Goal: Browse casually

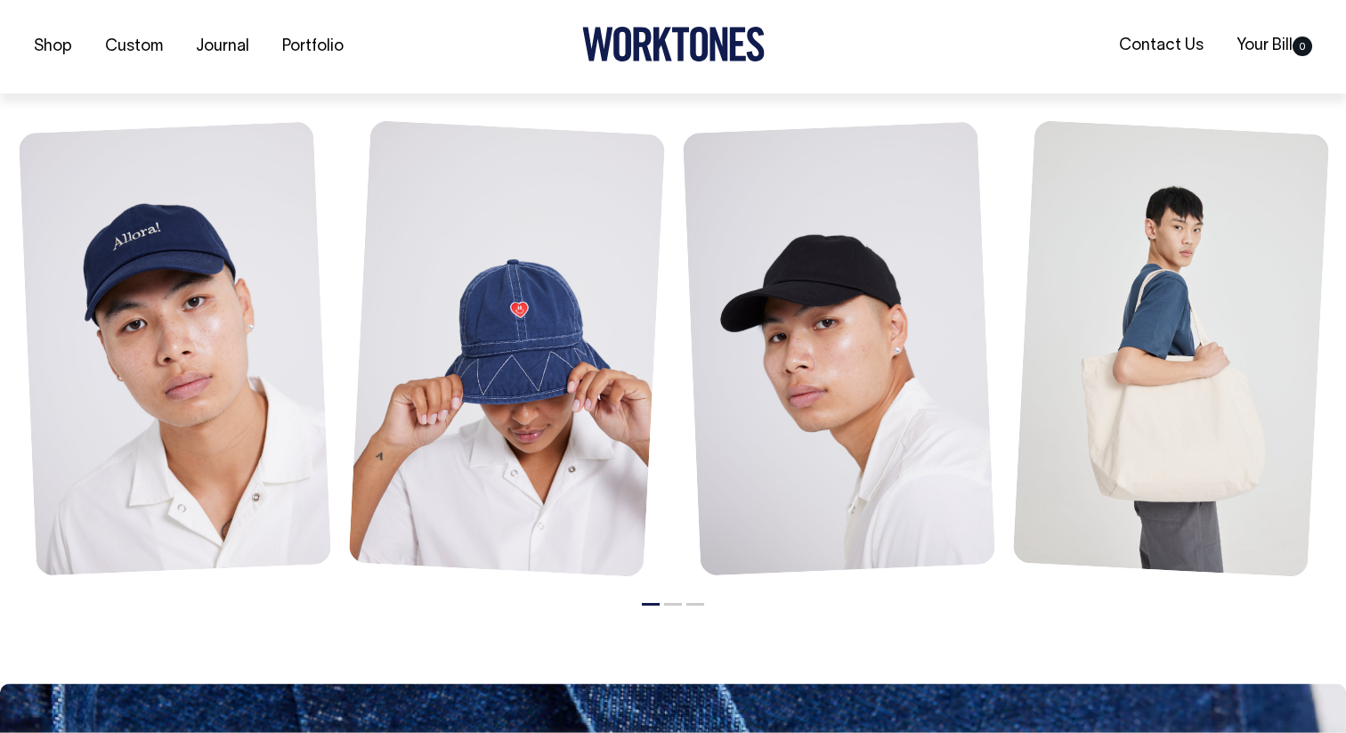
scroll to position [1208, 0]
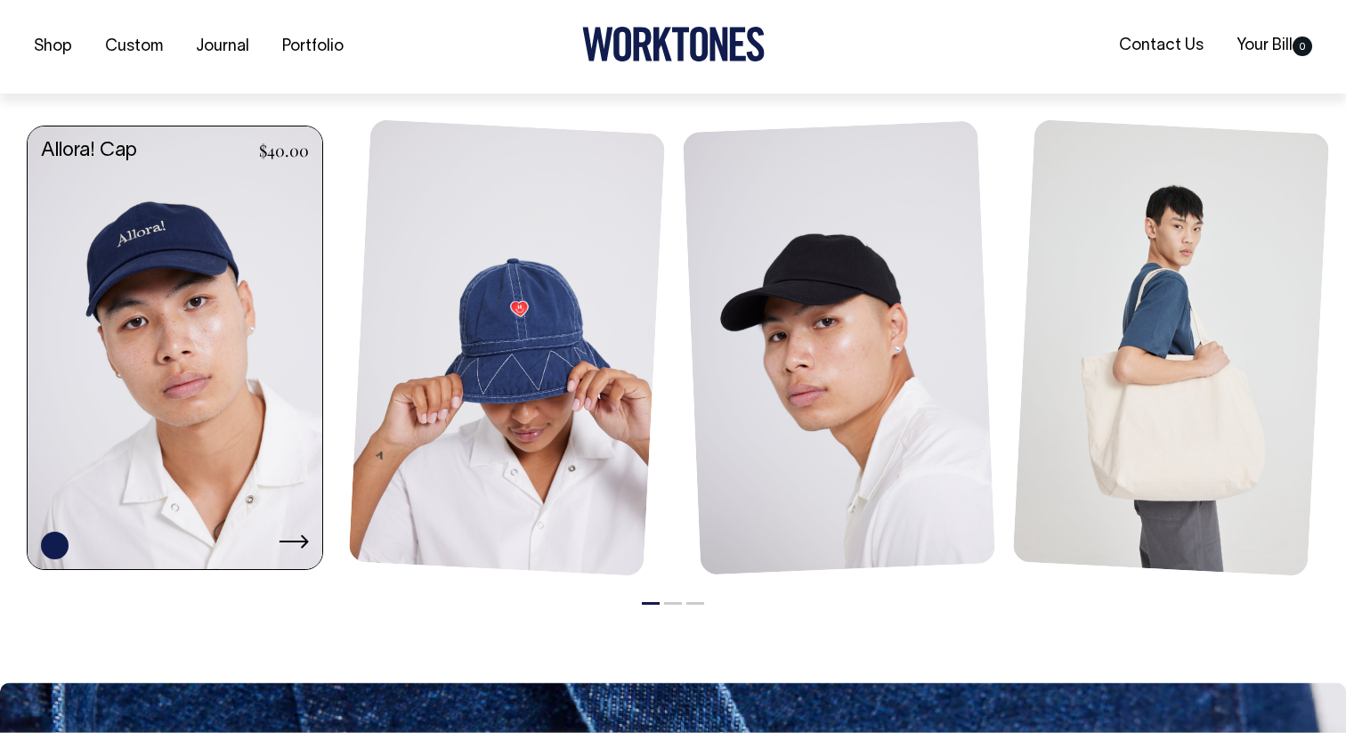
click at [216, 295] on link at bounding box center [175, 349] width 295 height 446
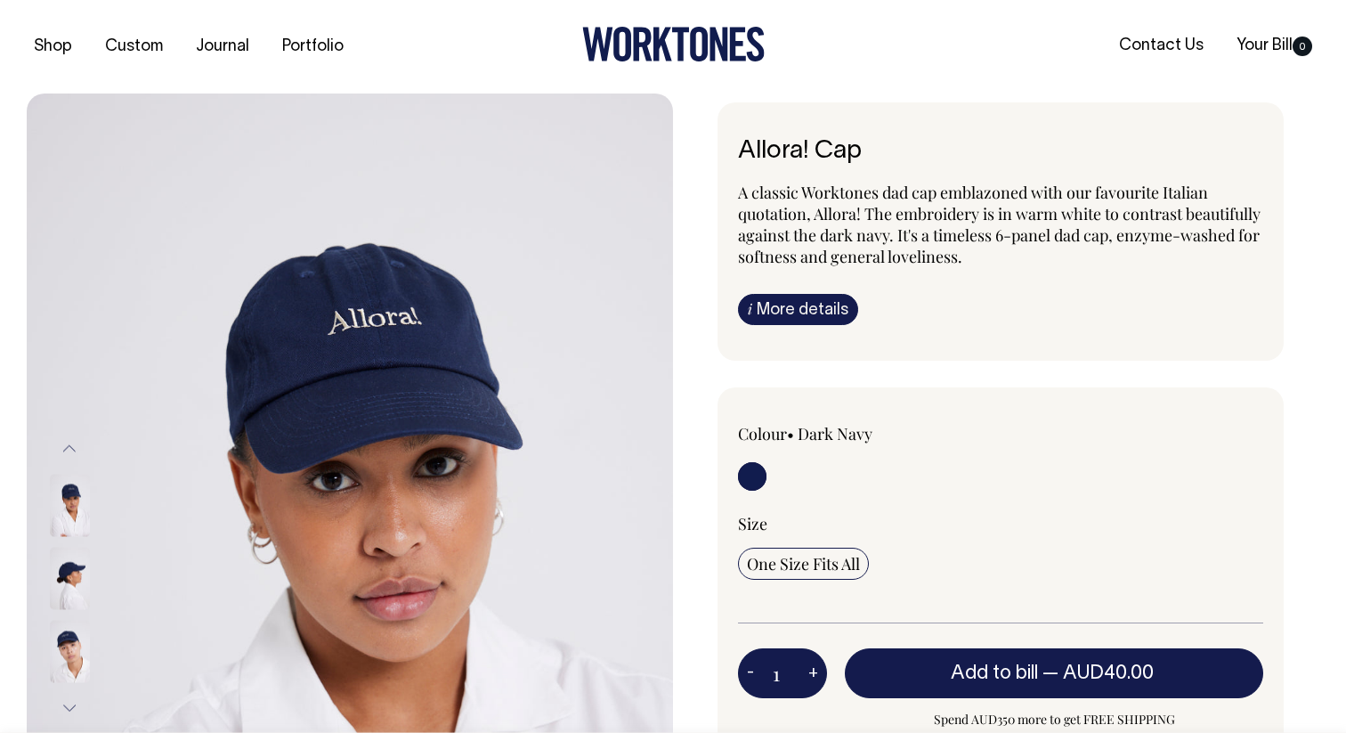
click at [78, 507] on div at bounding box center [93, 504] width 89 height 803
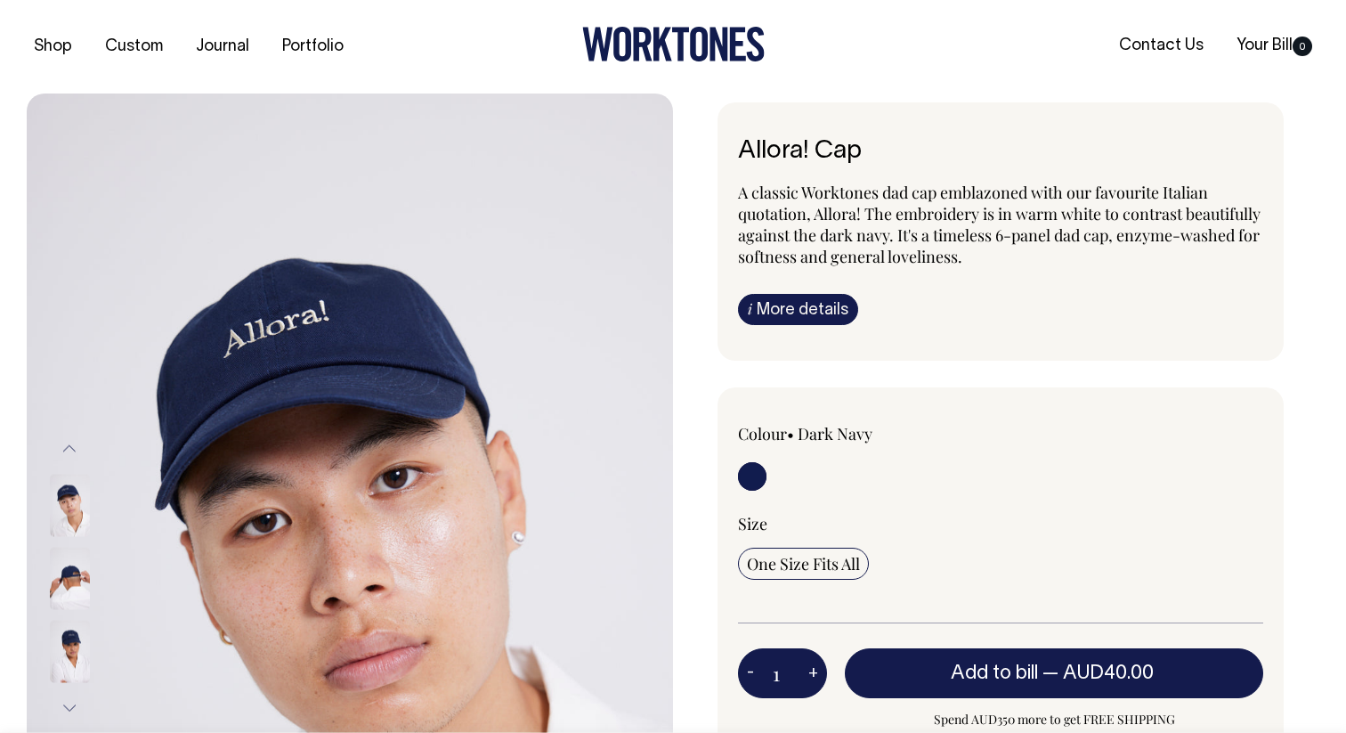
click at [66, 588] on img at bounding box center [70, 578] width 40 height 62
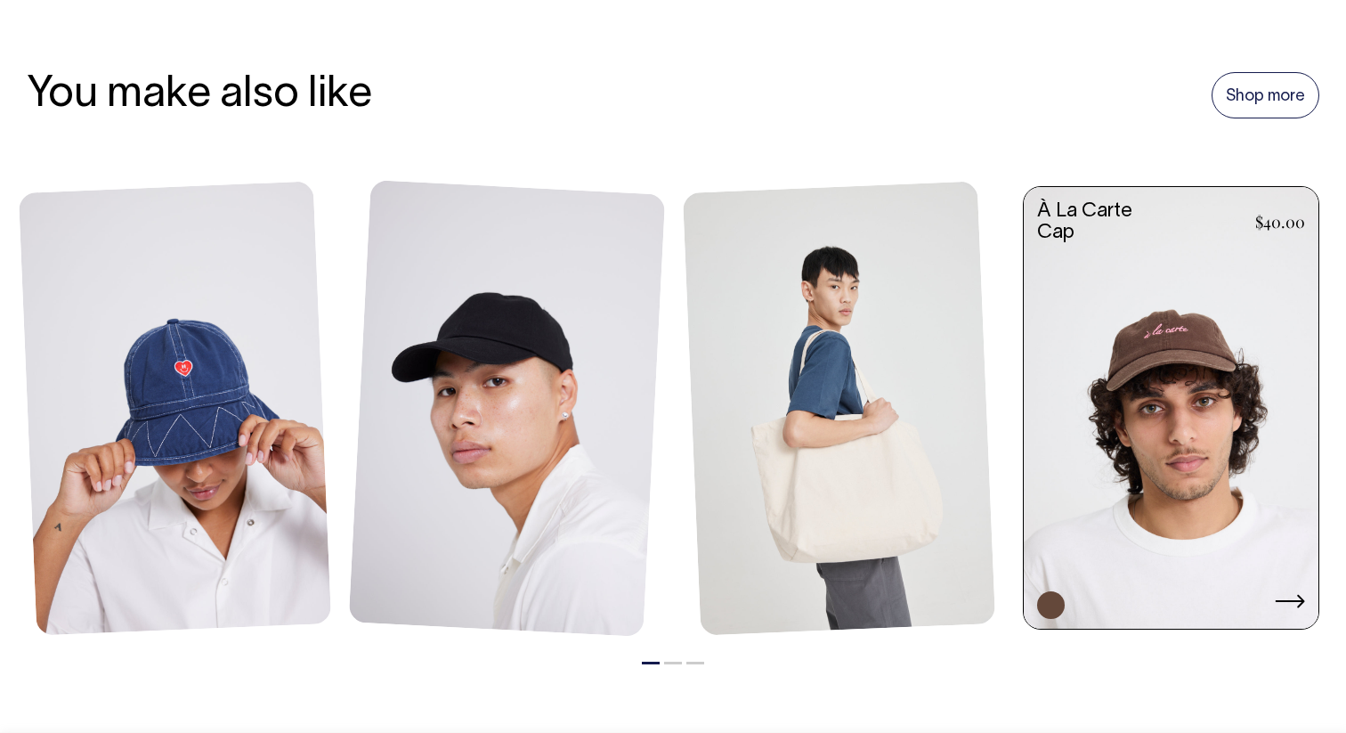
click at [1162, 395] on link at bounding box center [1171, 410] width 295 height 446
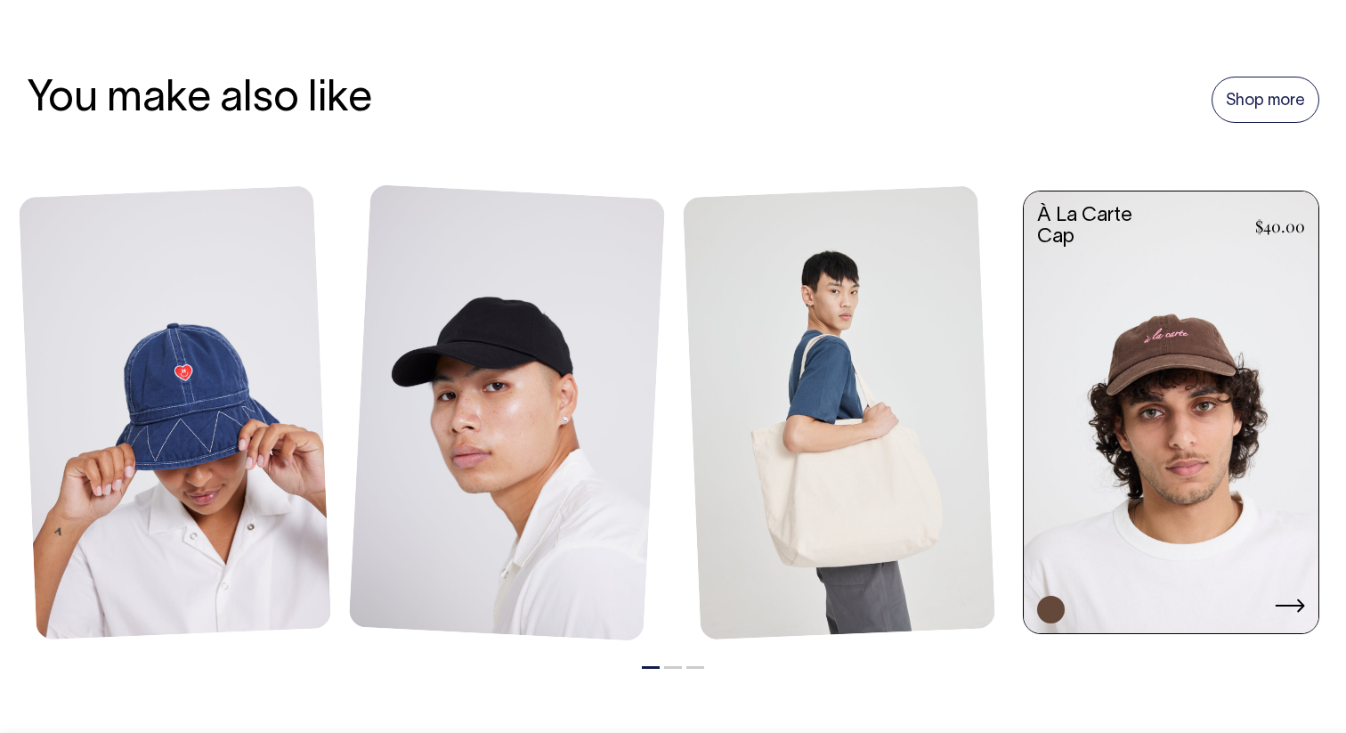
scroll to position [1121, 0]
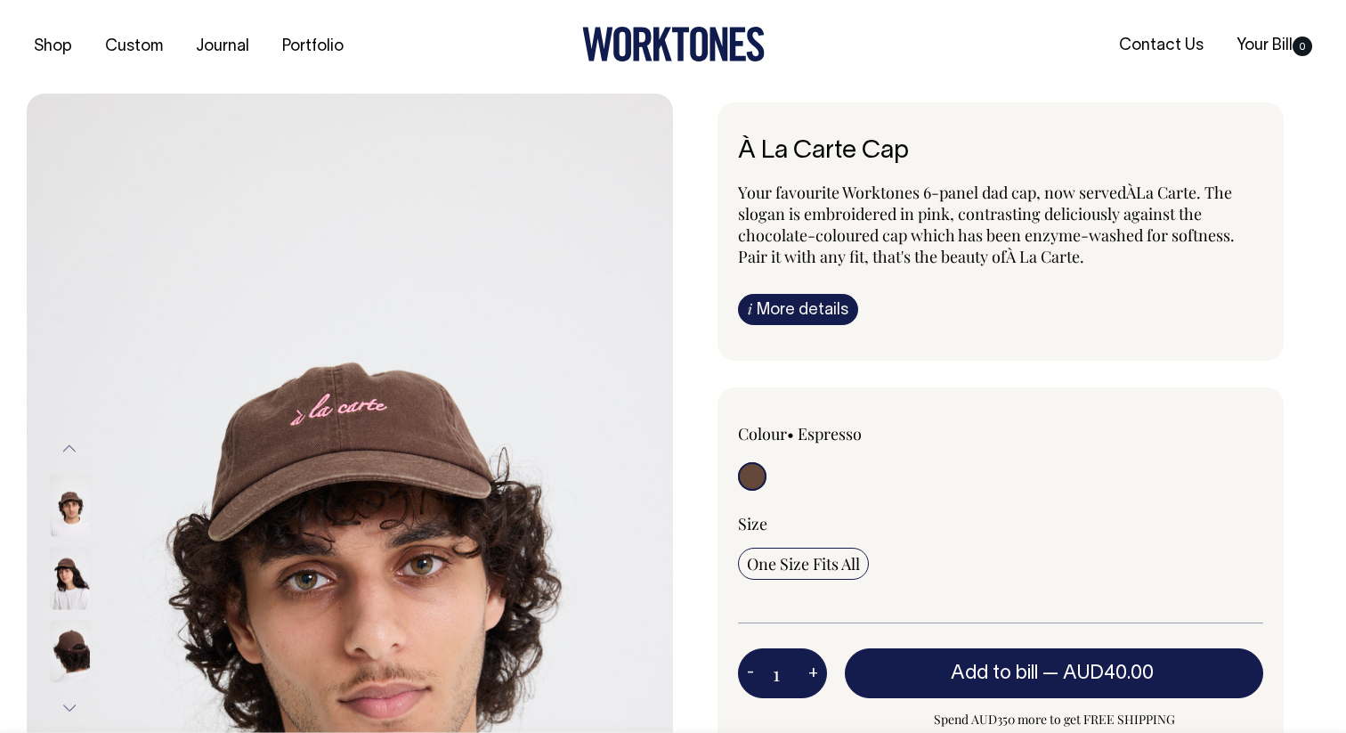
click at [84, 656] on img at bounding box center [70, 651] width 40 height 62
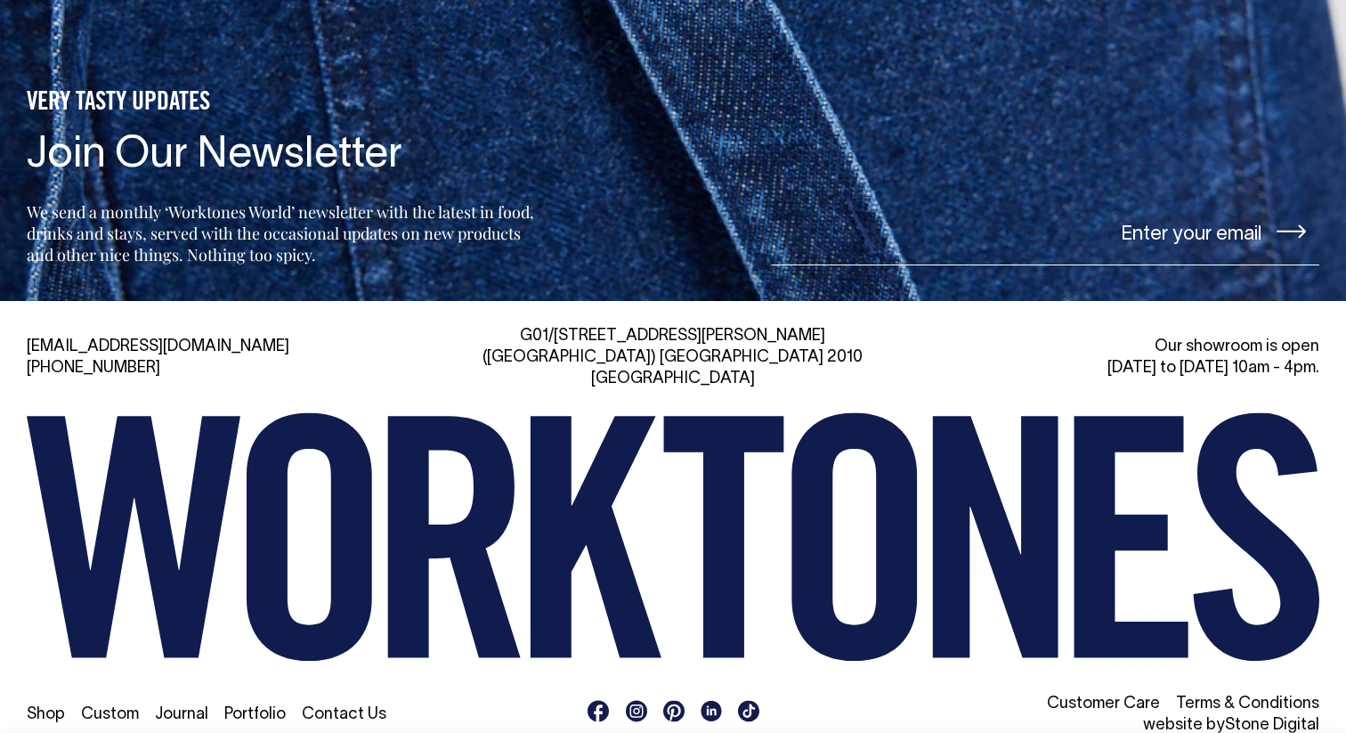
scroll to position [1958, 0]
